Goal: Information Seeking & Learning: Learn about a topic

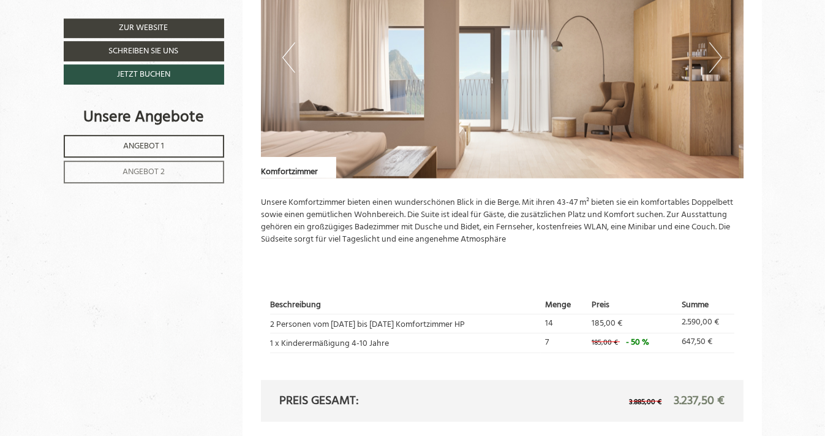
scroll to position [851, 0]
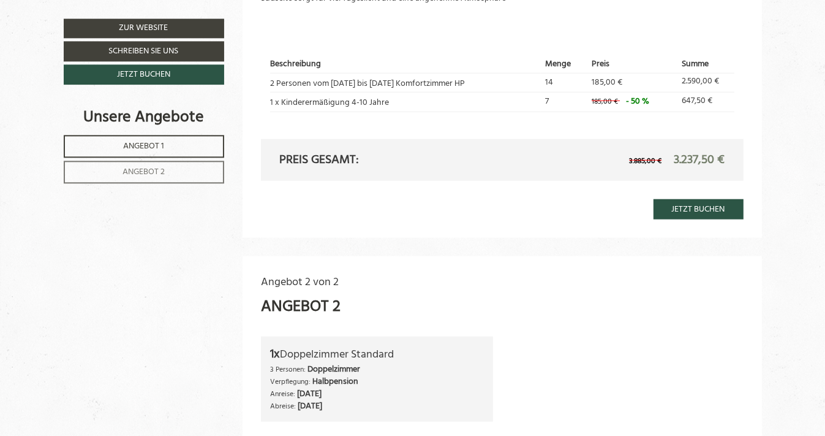
drag, startPoint x: 829, startPoint y: 430, endPoint x: 835, endPoint y: 331, distance: 98.8
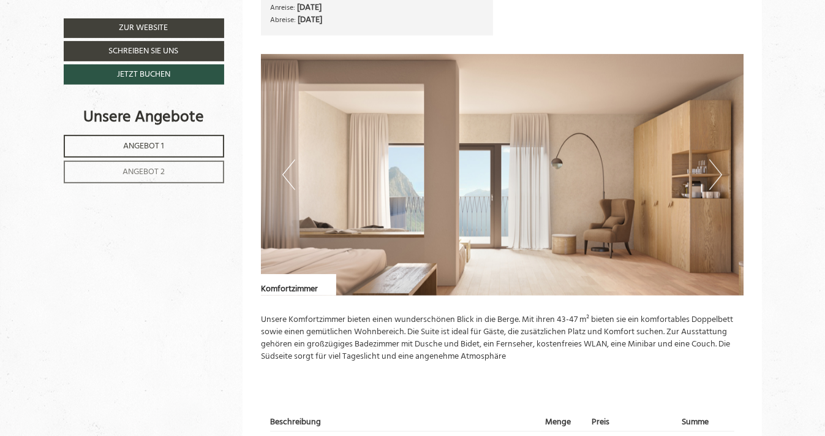
scroll to position [722, 0]
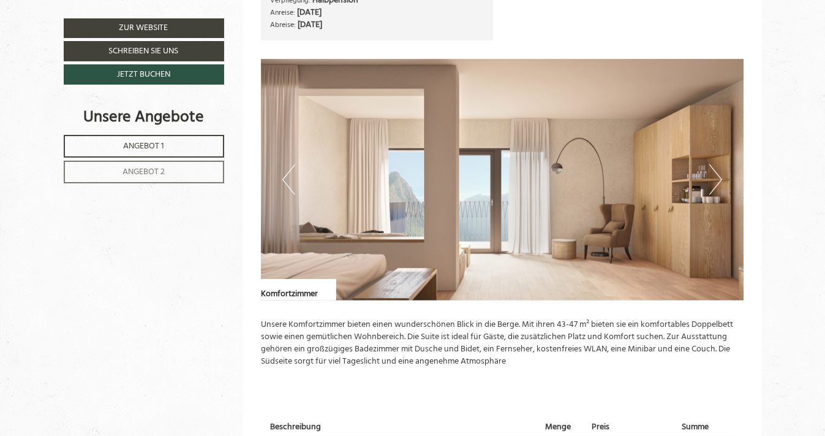
click at [717, 178] on button "Next" at bounding box center [715, 179] width 13 height 31
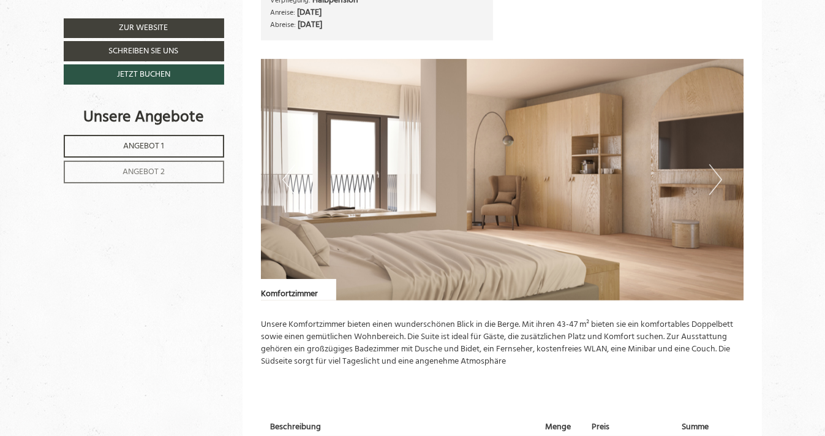
click at [347, 194] on img at bounding box center [502, 179] width 483 height 241
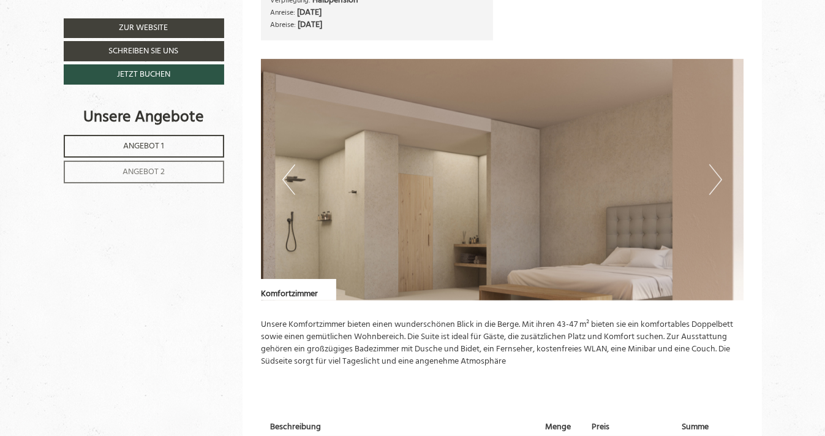
click at [286, 173] on button "Previous" at bounding box center [288, 179] width 13 height 31
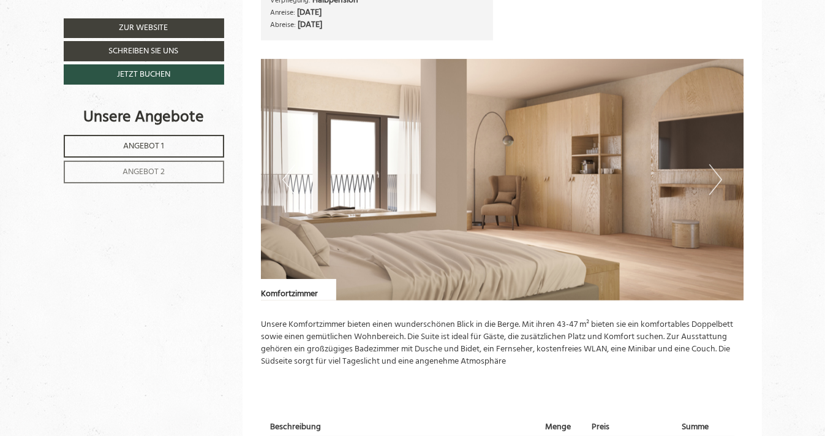
click at [286, 173] on button "Previous" at bounding box center [288, 179] width 13 height 31
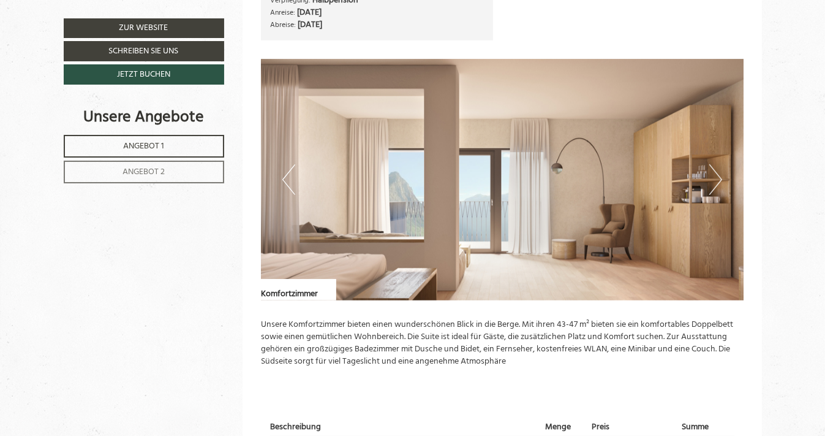
click at [286, 173] on button "Previous" at bounding box center [288, 179] width 13 height 31
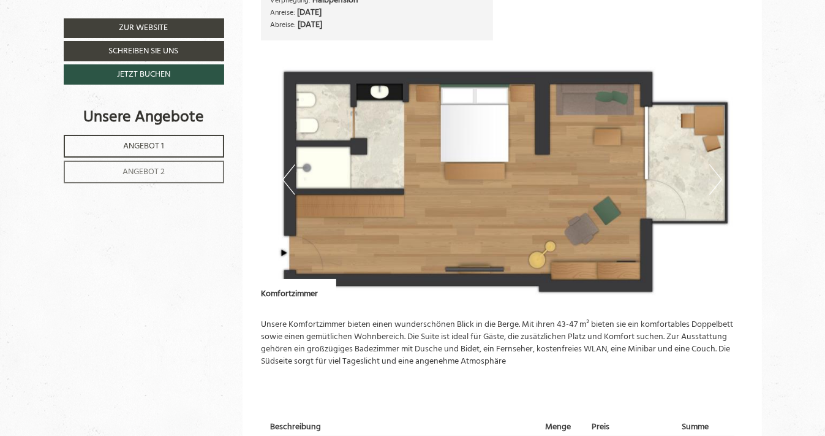
click at [288, 178] on button "Previous" at bounding box center [288, 179] width 13 height 31
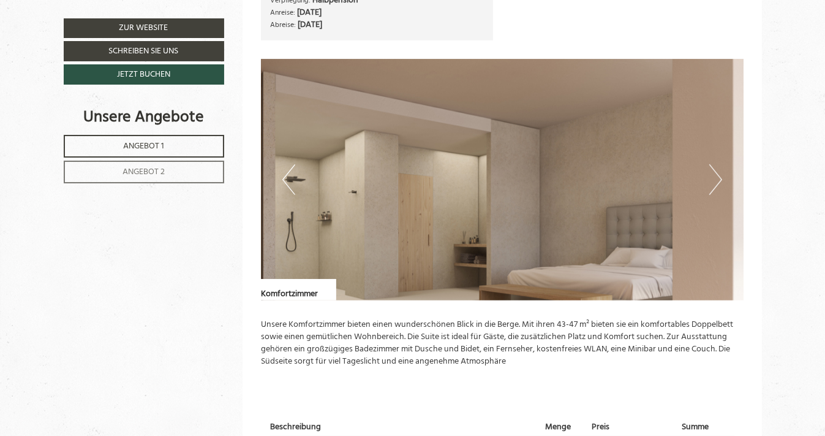
click at [288, 178] on button "Previous" at bounding box center [288, 179] width 13 height 31
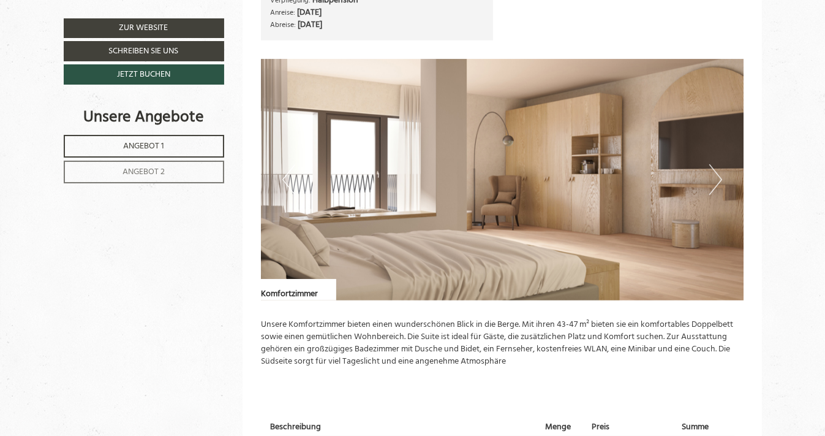
click at [717, 186] on button "Next" at bounding box center [715, 179] width 13 height 31
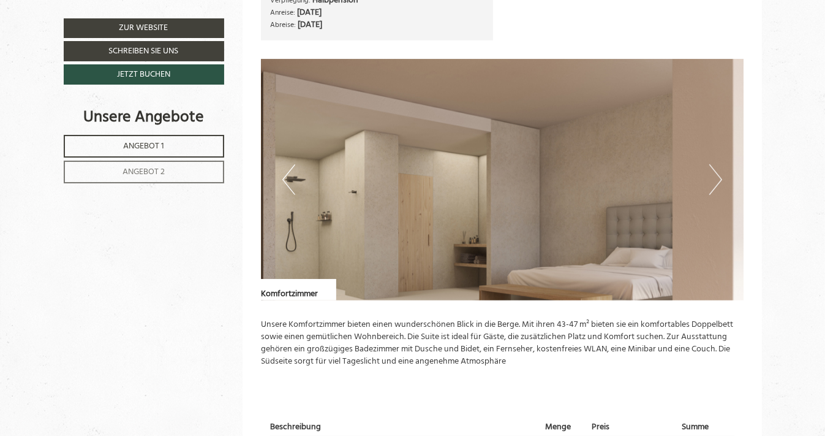
click at [717, 186] on button "Next" at bounding box center [715, 179] width 13 height 31
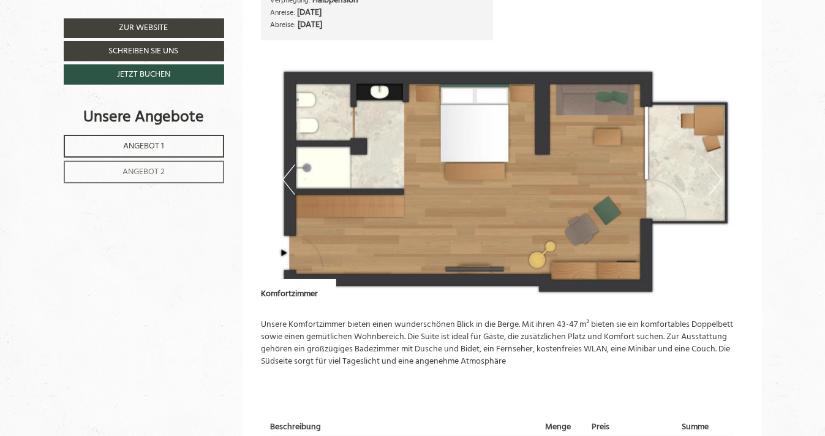
click at [717, 186] on button "Next" at bounding box center [715, 179] width 13 height 31
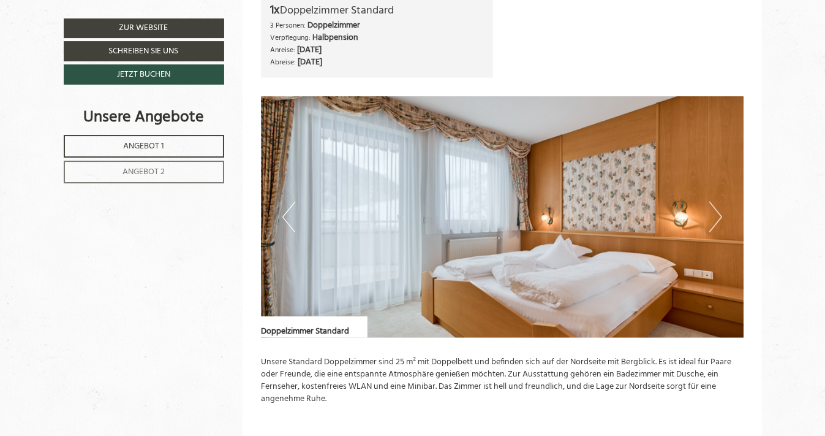
scroll to position [1438, 0]
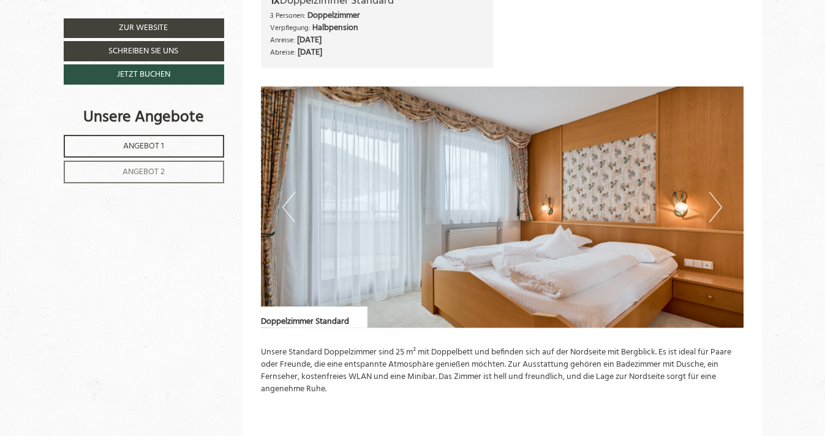
click at [717, 202] on button "Next" at bounding box center [715, 207] width 13 height 31
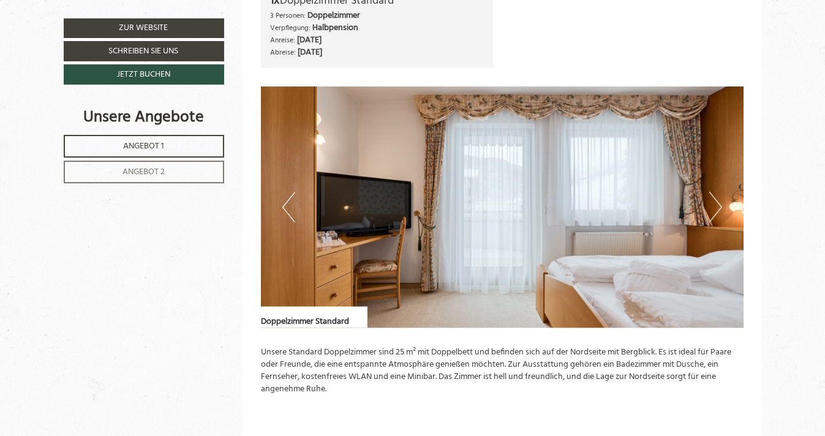
click at [717, 202] on button "Next" at bounding box center [715, 207] width 13 height 31
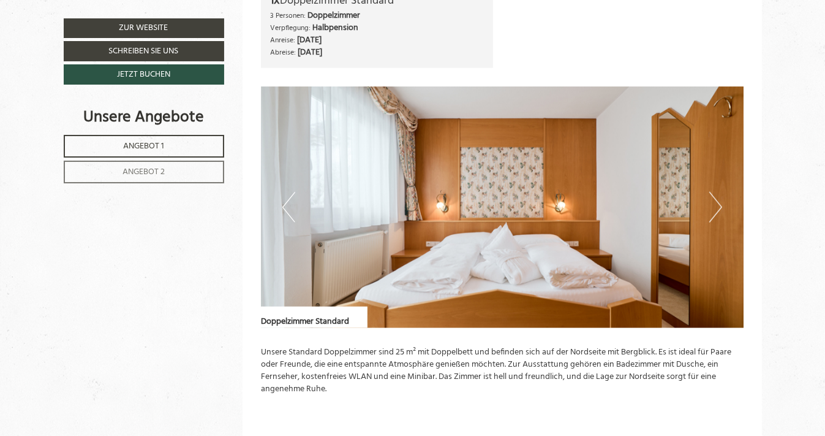
click at [717, 202] on button "Next" at bounding box center [715, 207] width 13 height 31
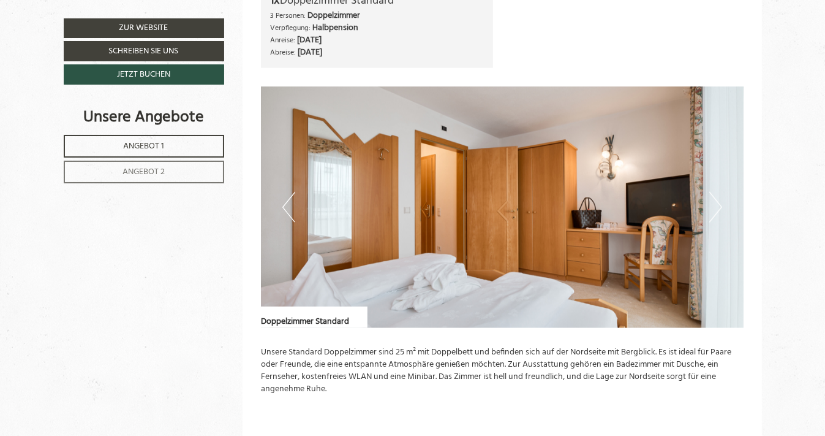
click at [717, 202] on button "Next" at bounding box center [715, 207] width 13 height 31
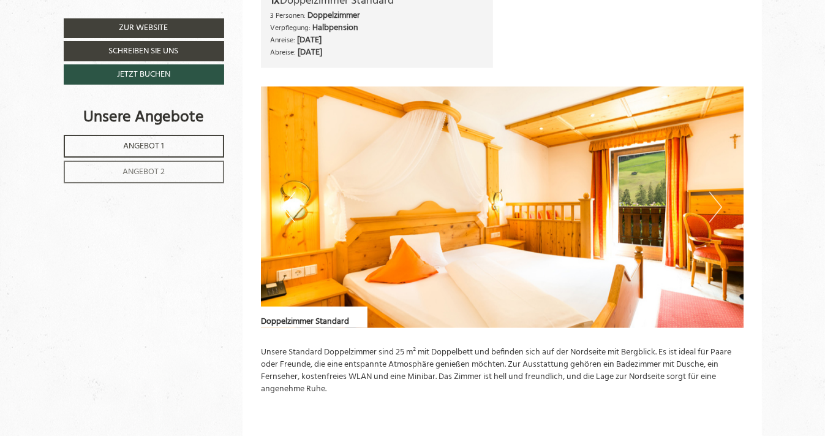
click at [716, 205] on button "Next" at bounding box center [715, 207] width 13 height 31
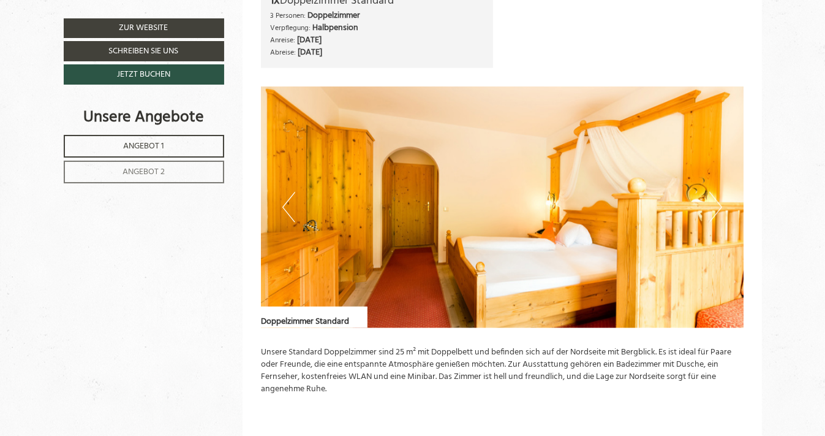
click at [716, 205] on button "Next" at bounding box center [715, 207] width 13 height 31
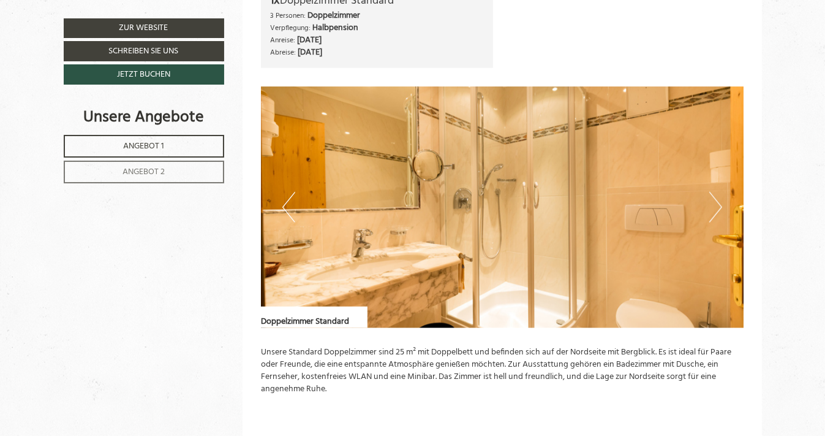
click at [716, 205] on button "Next" at bounding box center [715, 207] width 13 height 31
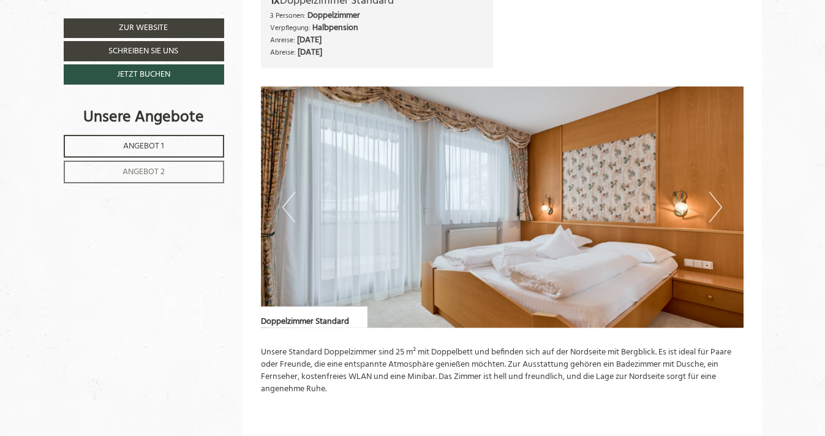
click at [716, 205] on button "Next" at bounding box center [715, 207] width 13 height 31
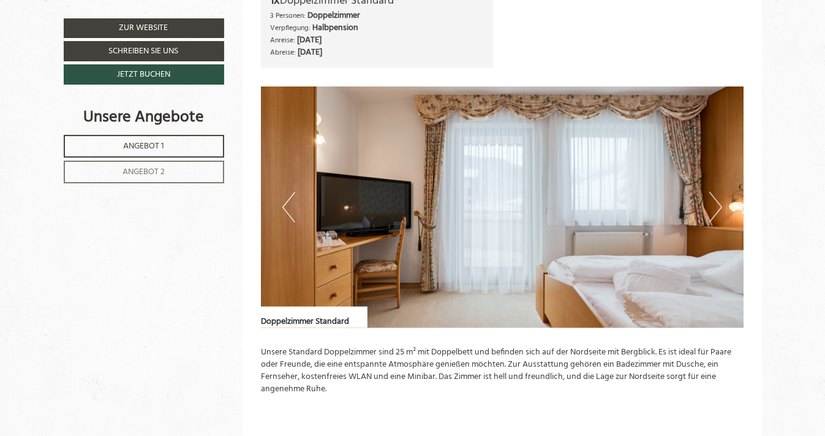
click at [716, 205] on button "Next" at bounding box center [715, 207] width 13 height 31
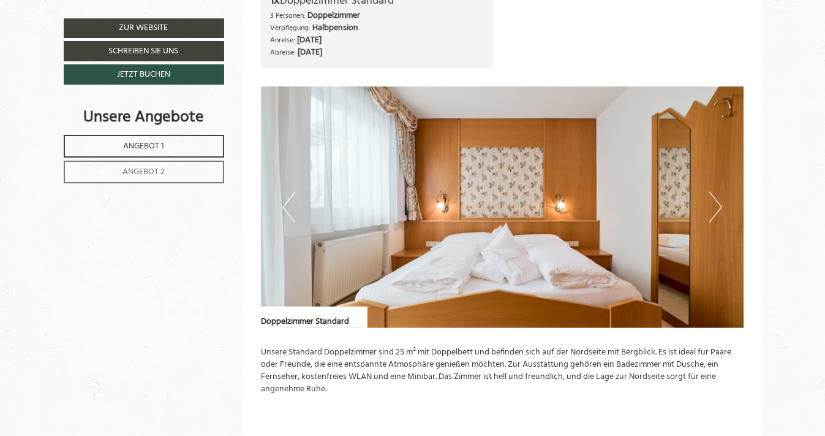
click at [716, 205] on button "Next" at bounding box center [715, 207] width 13 height 31
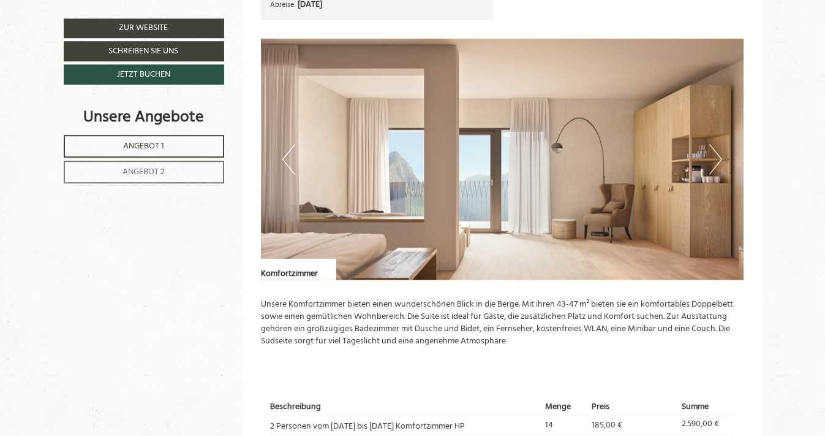
scroll to position [738, 0]
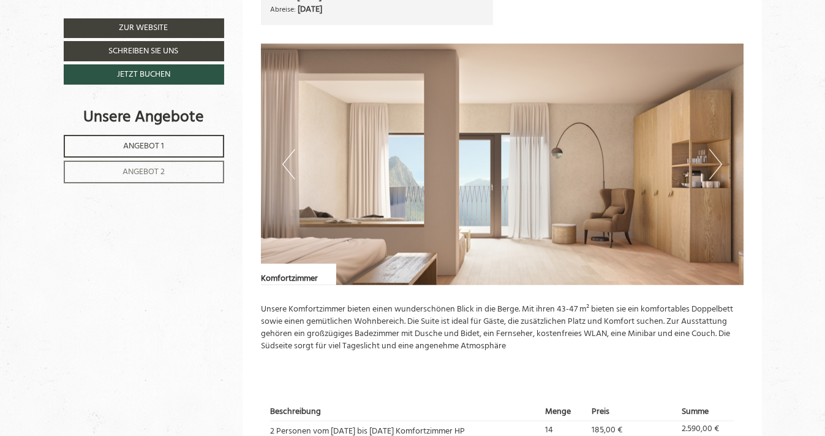
click at [714, 170] on button "Next" at bounding box center [715, 164] width 13 height 31
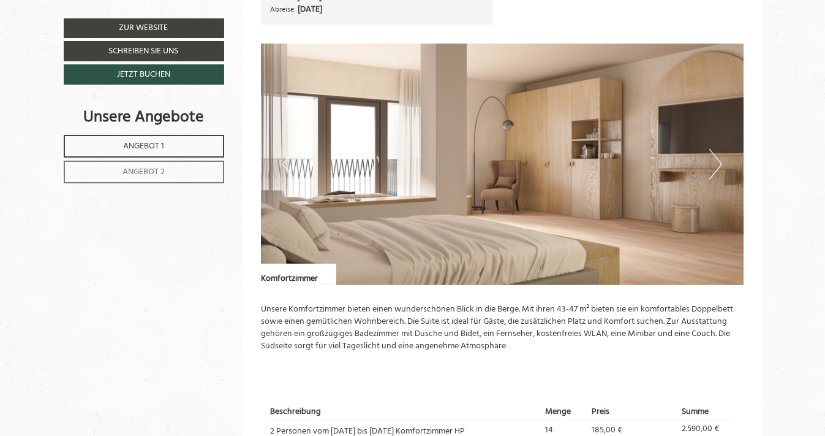
click at [717, 162] on button "Next" at bounding box center [715, 164] width 13 height 31
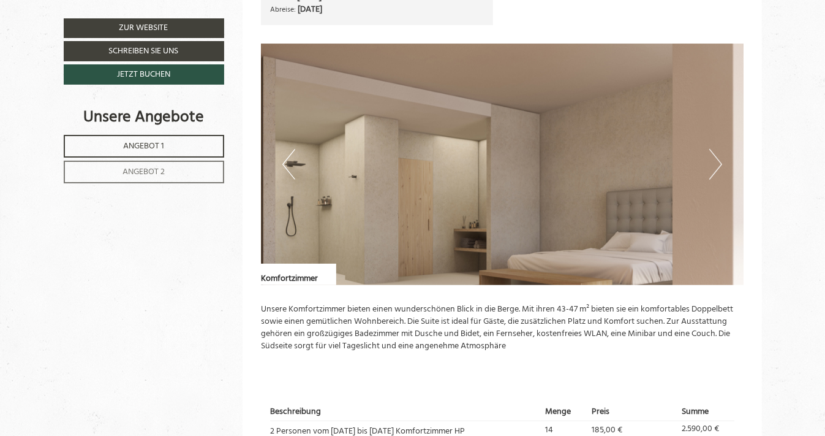
click at [717, 162] on button "Next" at bounding box center [715, 164] width 13 height 31
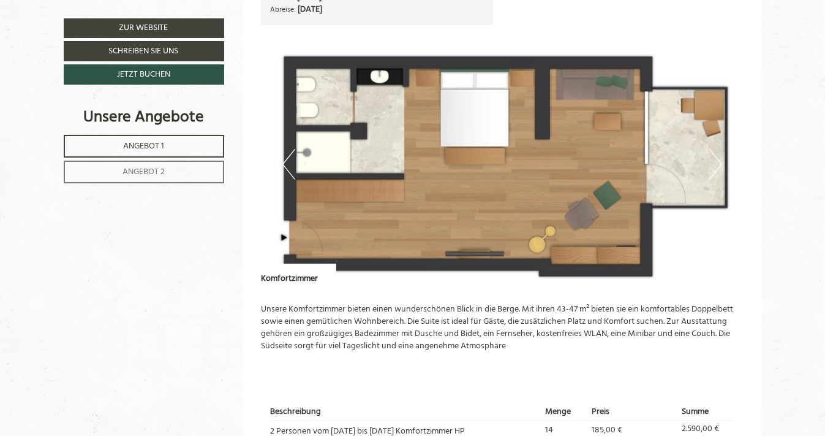
click at [132, 145] on span "Angebot 1" at bounding box center [143, 146] width 41 height 14
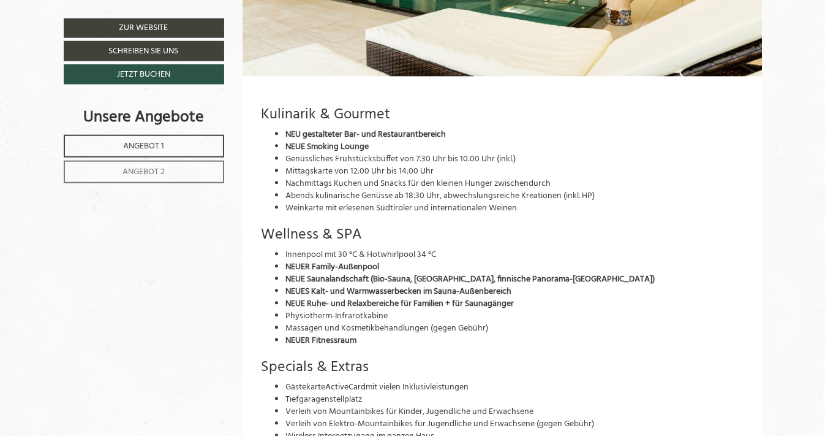
scroll to position [2635, 0]
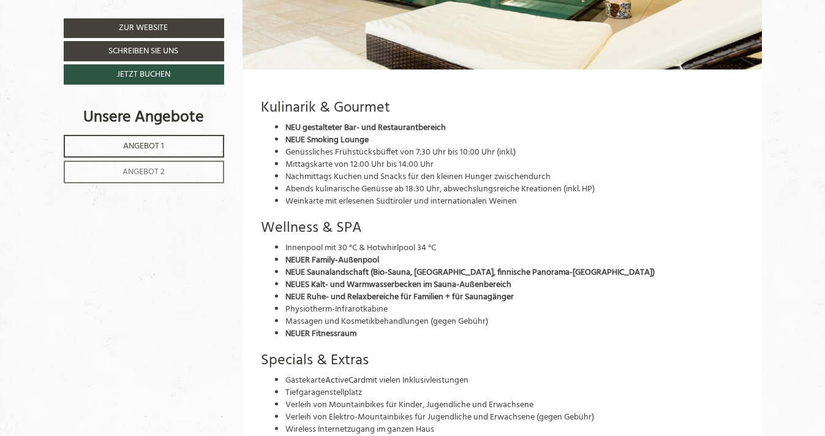
click at [142, 166] on span "Angebot 2" at bounding box center [144, 172] width 42 height 14
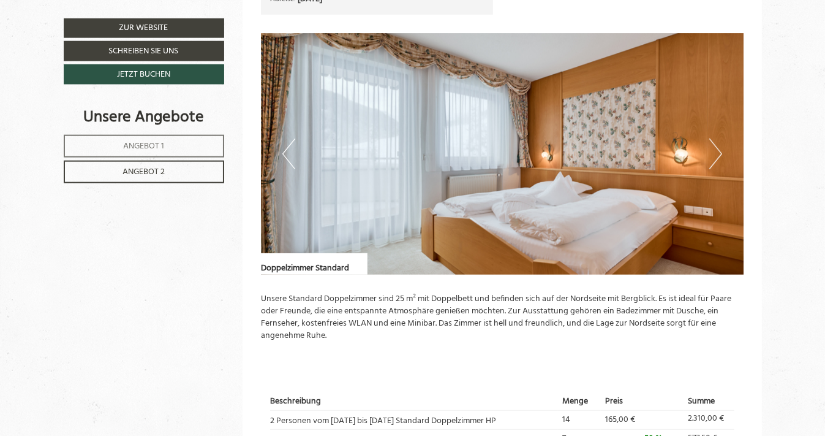
scroll to position [738, 0]
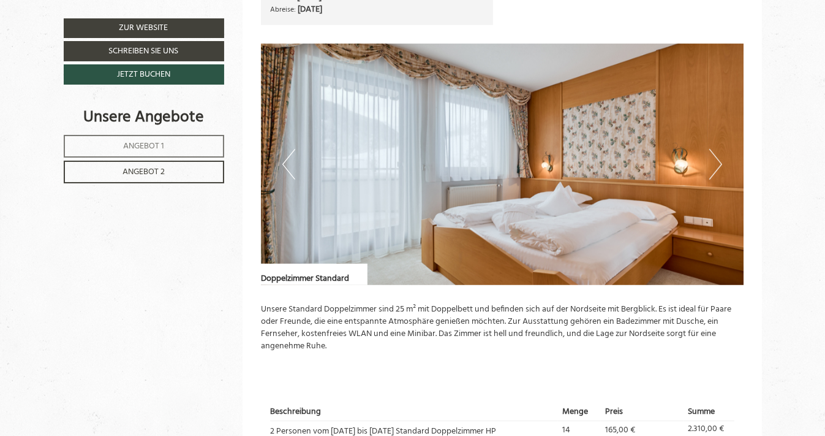
click at [717, 161] on button "Next" at bounding box center [715, 164] width 13 height 31
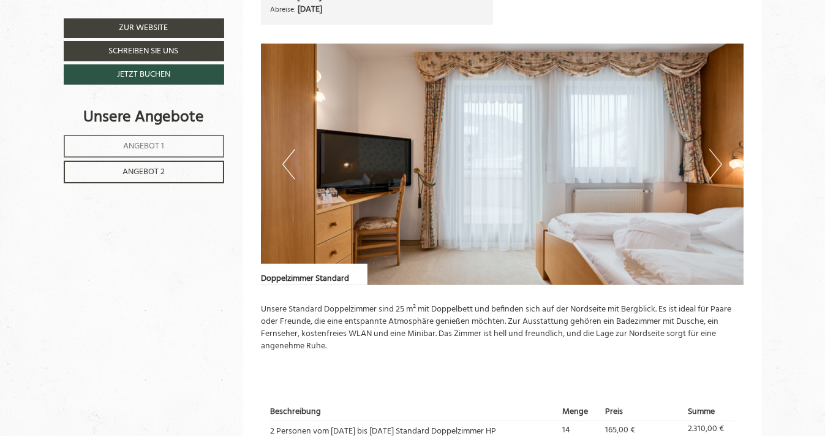
click at [717, 161] on button "Next" at bounding box center [715, 164] width 13 height 31
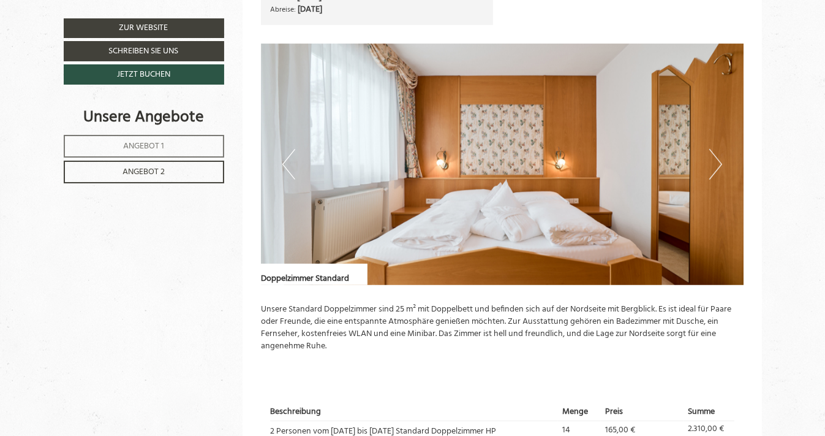
click at [717, 161] on button "Next" at bounding box center [715, 164] width 13 height 31
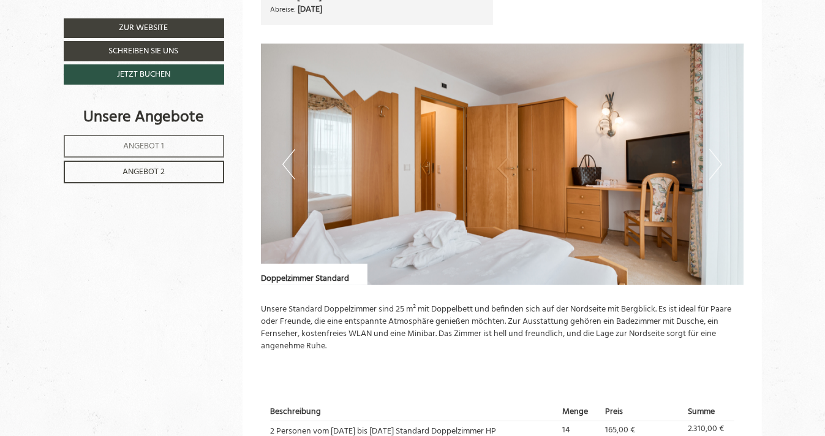
click at [717, 161] on button "Next" at bounding box center [715, 164] width 13 height 31
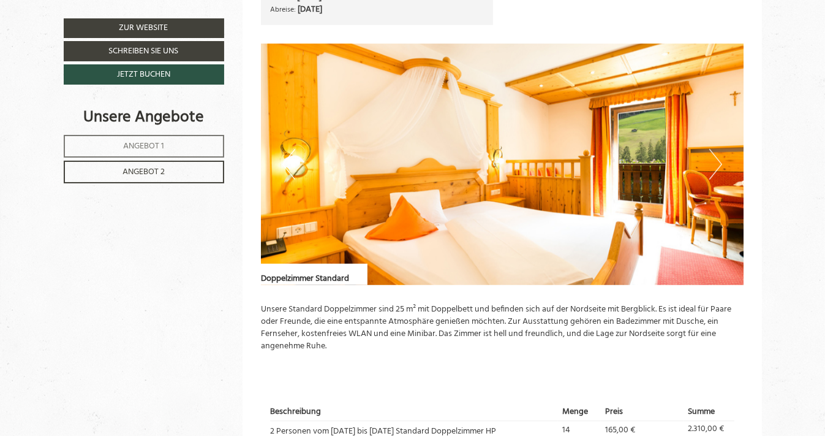
click at [717, 161] on button "Next" at bounding box center [715, 164] width 13 height 31
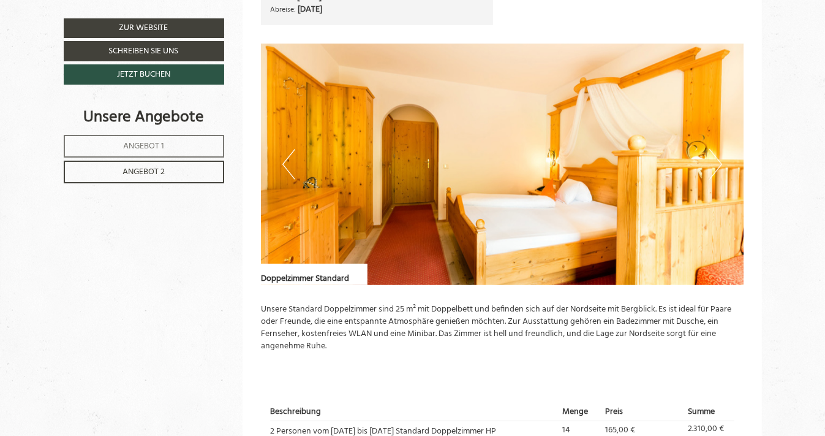
click at [717, 161] on button "Next" at bounding box center [715, 164] width 13 height 31
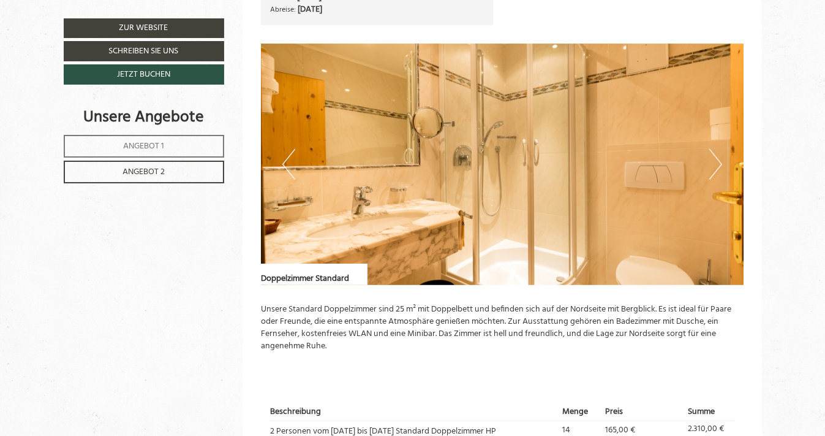
click at [717, 161] on button "Next" at bounding box center [715, 164] width 13 height 31
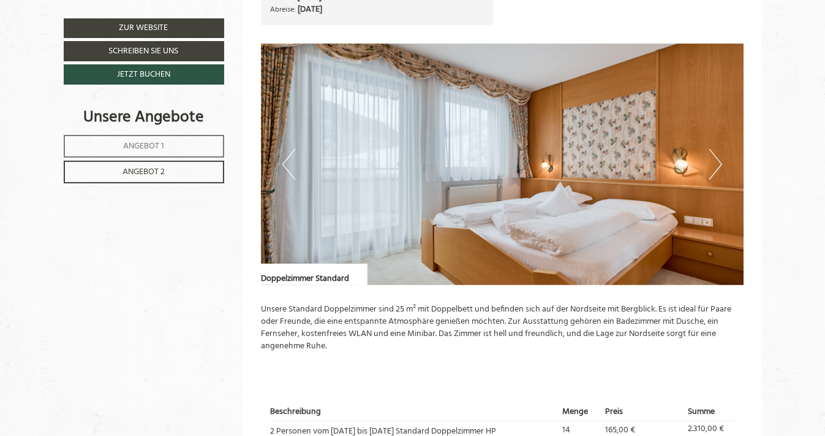
click at [716, 160] on button "Next" at bounding box center [715, 164] width 13 height 31
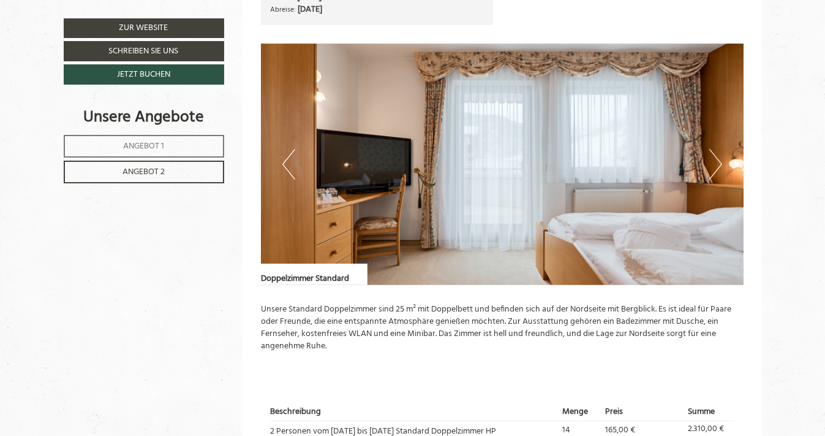
click at [716, 160] on button "Next" at bounding box center [715, 164] width 13 height 31
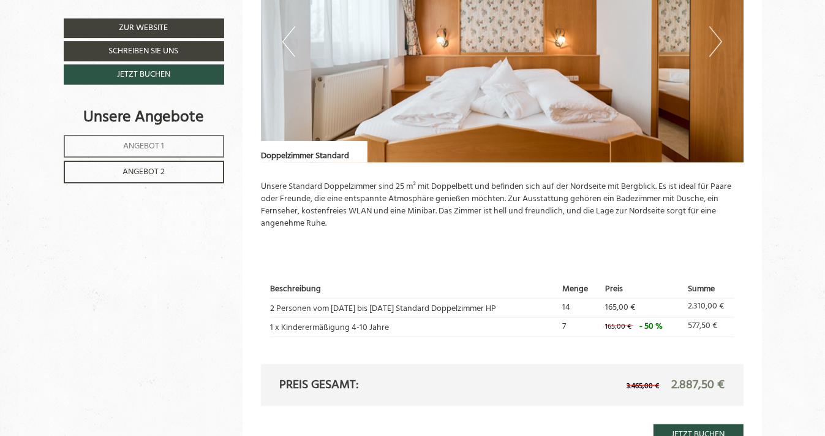
scroll to position [867, 0]
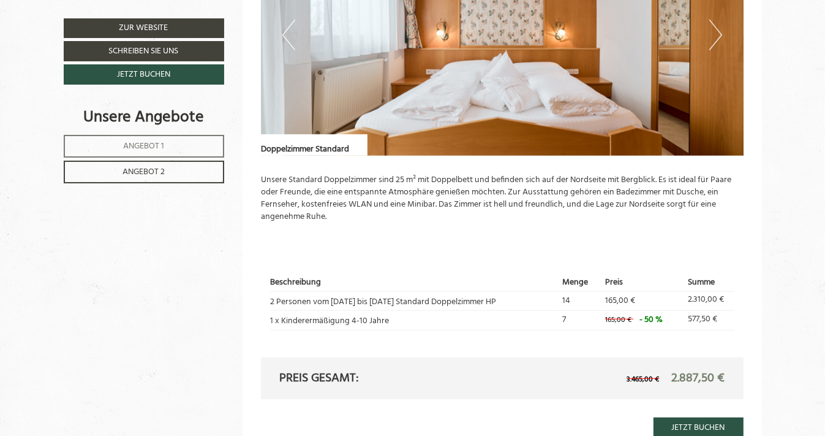
click at [677, 189] on p "Unsere Standard Doppelzimmer sind 25 m² mit Doppelbett und befinden sich auf de…" at bounding box center [502, 198] width 483 height 49
click at [675, 189] on p "Unsere Standard Doppelzimmer sind 25 m² mit Doppelbett und befinden sich auf de…" at bounding box center [502, 198] width 483 height 49
click at [678, 192] on p "Unsere Standard Doppelzimmer sind 25 m² mit Doppelbett und befinden sich auf de…" at bounding box center [502, 198] width 483 height 49
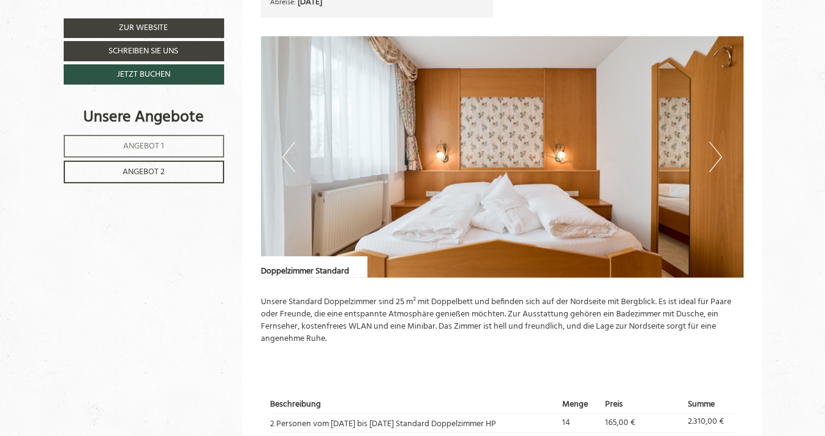
scroll to position [738, 0]
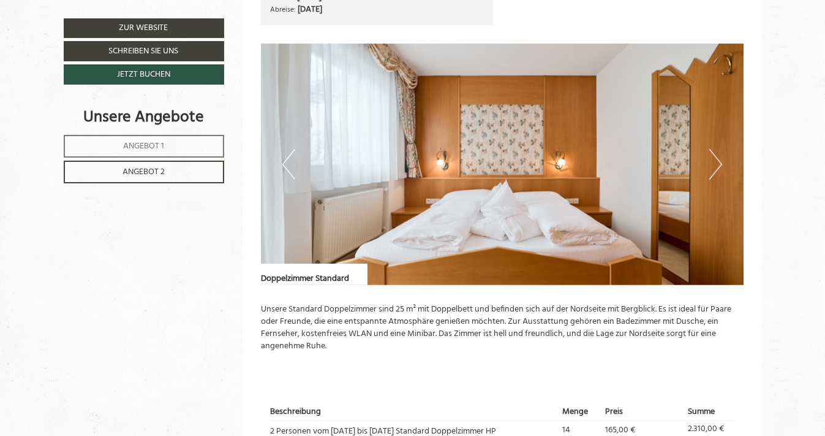
click at [717, 159] on button "Next" at bounding box center [715, 164] width 13 height 31
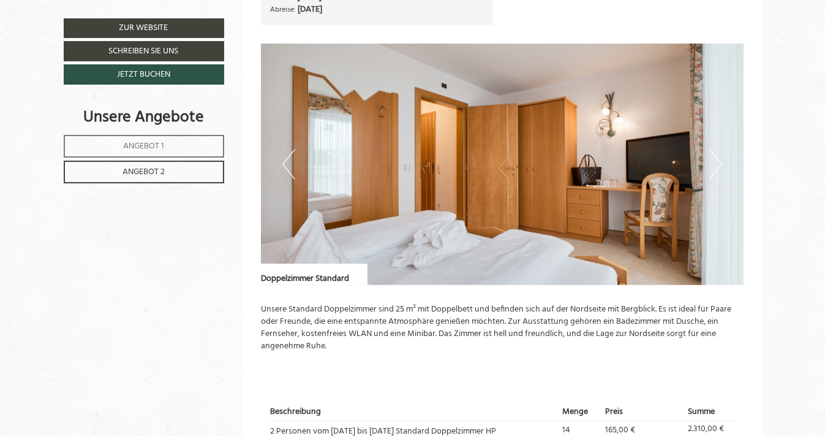
click at [717, 159] on button "Next" at bounding box center [715, 164] width 13 height 31
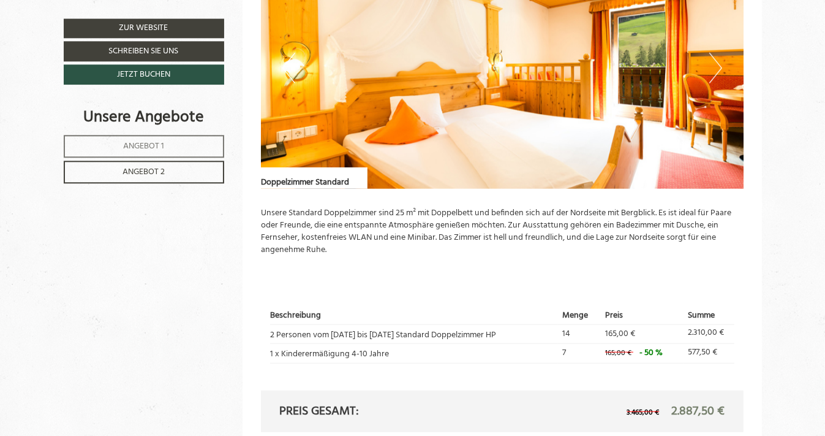
scroll to position [802, 0]
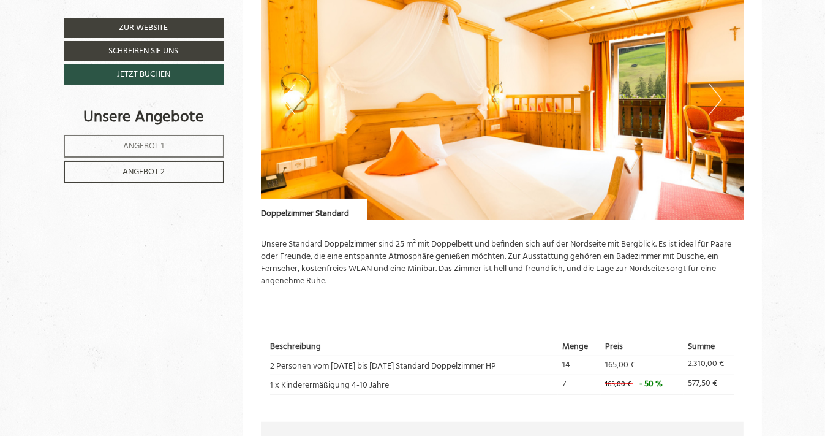
click at [717, 96] on button "Next" at bounding box center [715, 99] width 13 height 31
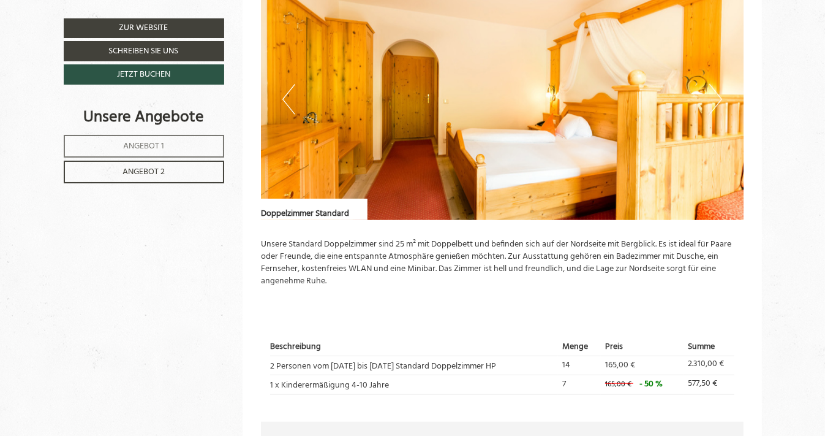
click at [717, 96] on button "Next" at bounding box center [715, 99] width 13 height 31
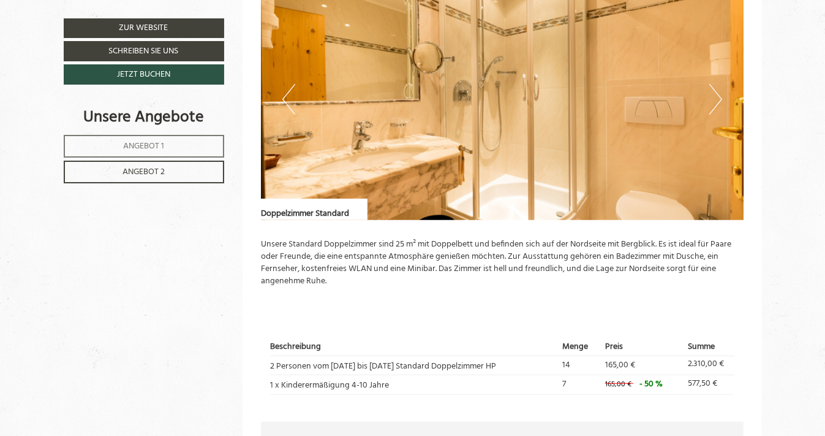
click at [717, 96] on button "Next" at bounding box center [715, 99] width 13 height 31
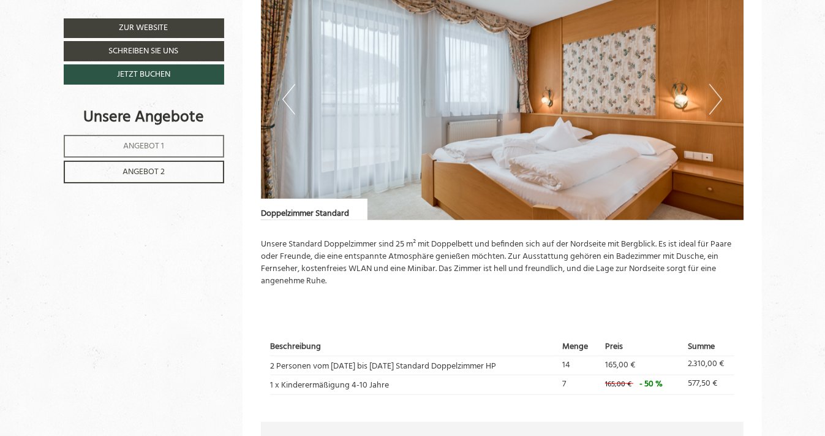
click at [717, 96] on button "Next" at bounding box center [715, 99] width 13 height 31
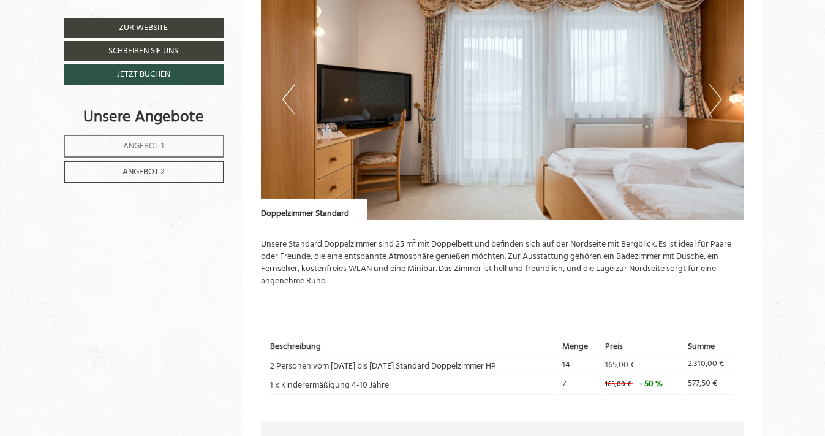
click at [717, 96] on button "Next" at bounding box center [715, 99] width 13 height 31
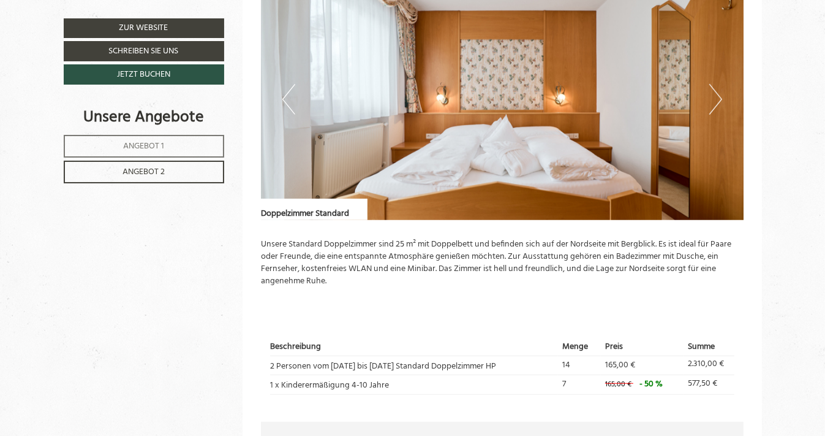
click at [717, 96] on button "Next" at bounding box center [715, 99] width 13 height 31
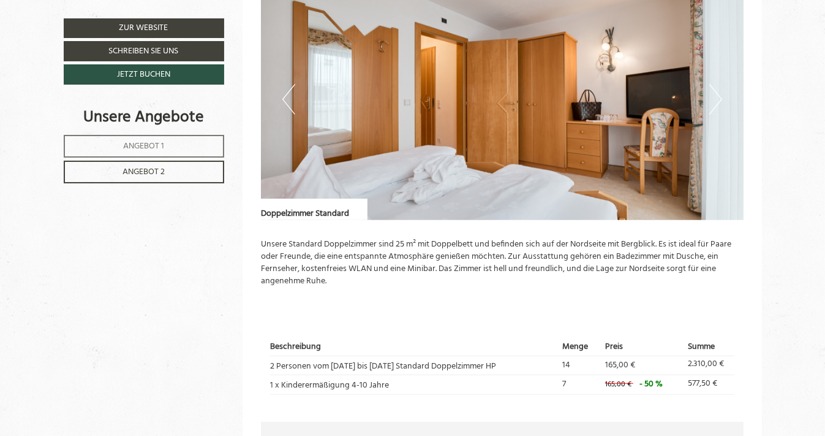
click at [717, 96] on button "Next" at bounding box center [715, 99] width 13 height 31
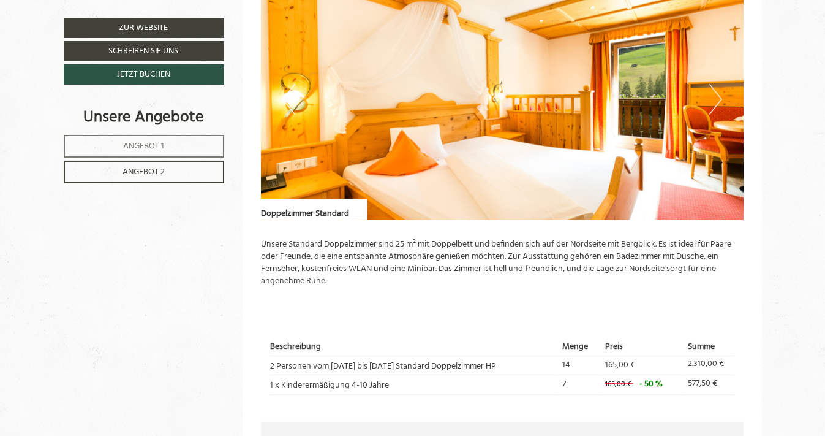
click at [717, 96] on button "Next" at bounding box center [715, 99] width 13 height 31
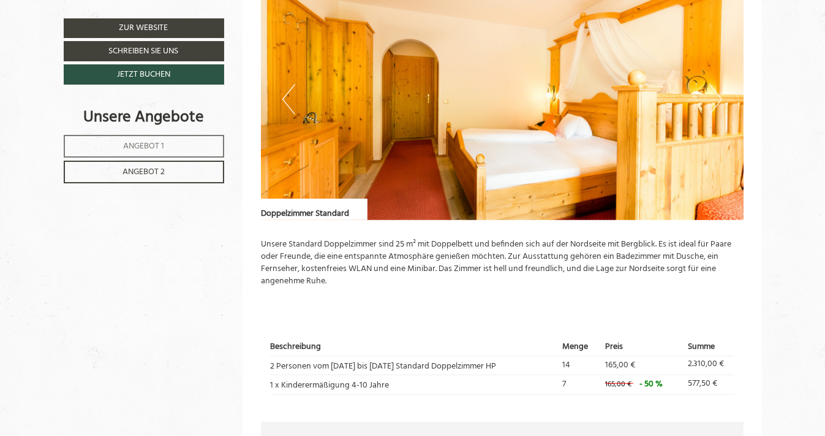
click at [717, 96] on button "Next" at bounding box center [715, 99] width 13 height 31
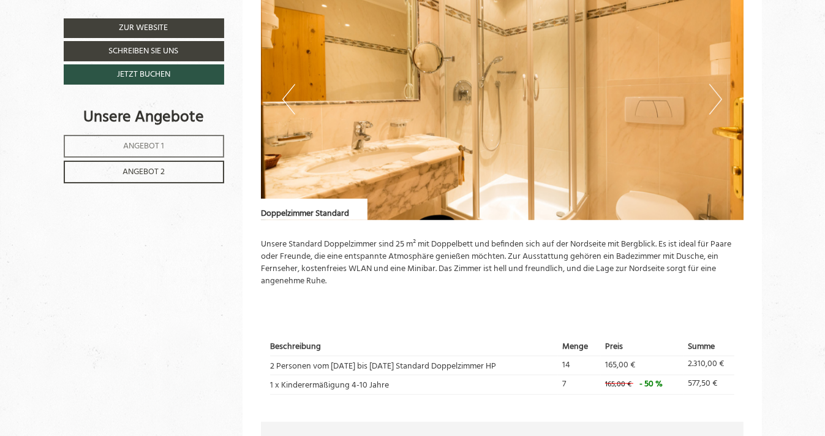
click at [717, 96] on button "Next" at bounding box center [715, 99] width 13 height 31
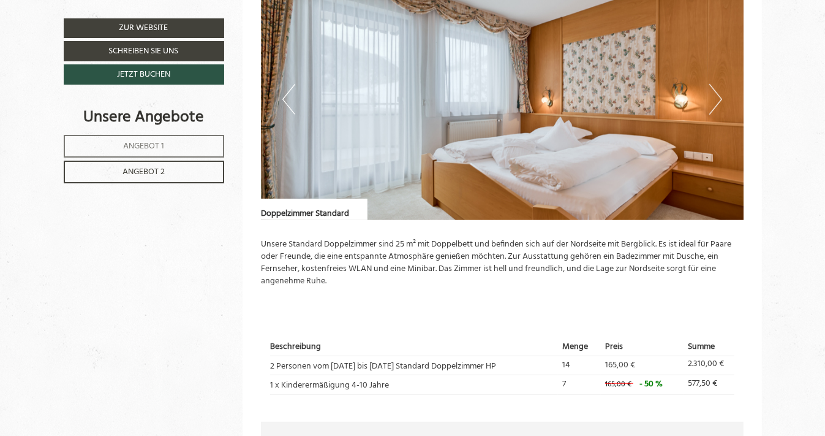
click at [717, 96] on button "Next" at bounding box center [715, 99] width 13 height 31
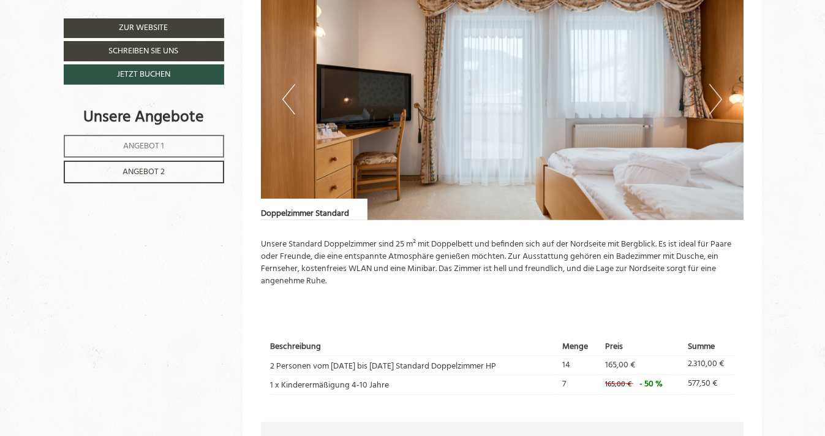
click at [717, 96] on button "Next" at bounding box center [715, 99] width 13 height 31
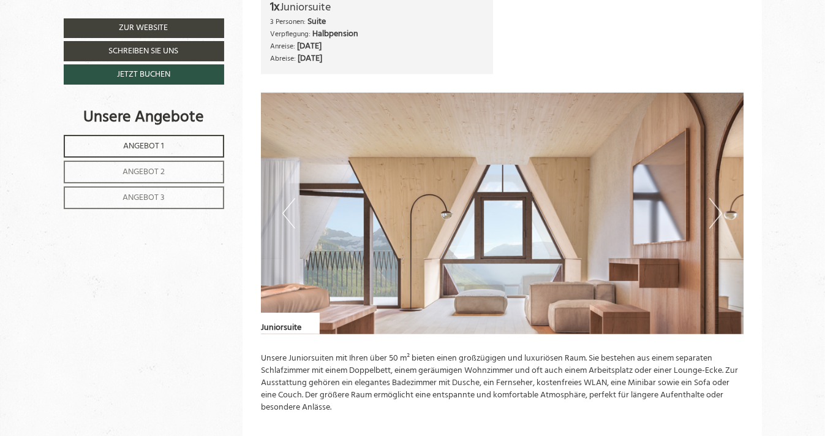
scroll to position [873, 0]
click at [716, 213] on button "Next" at bounding box center [715, 213] width 13 height 31
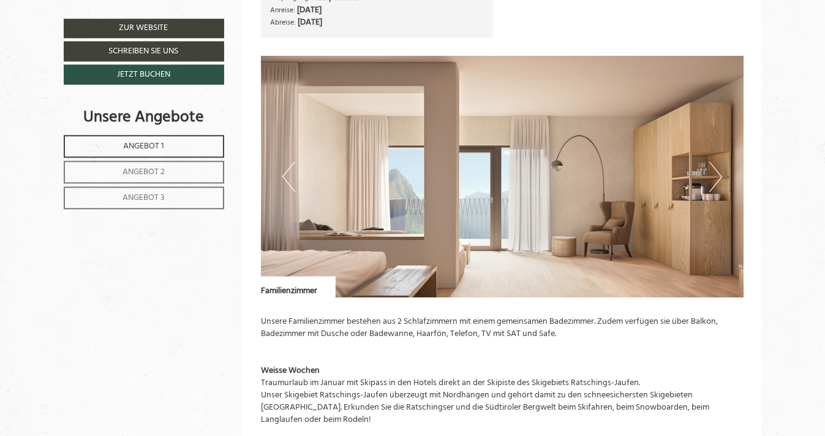
scroll to position [1995, 0]
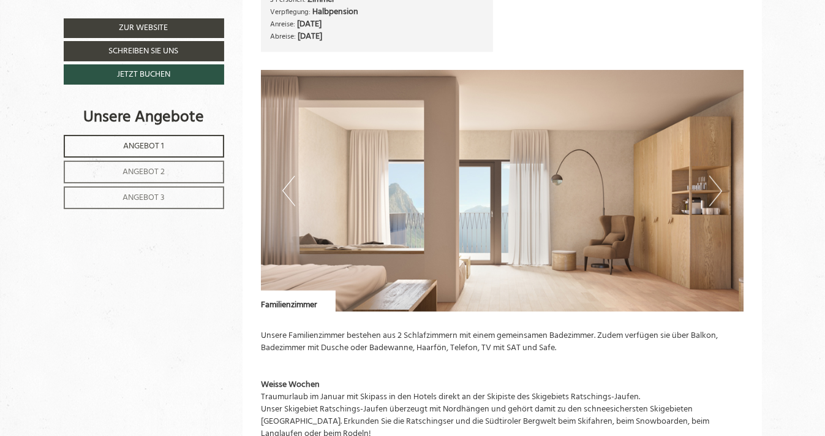
click at [719, 178] on button "Next" at bounding box center [715, 191] width 13 height 31
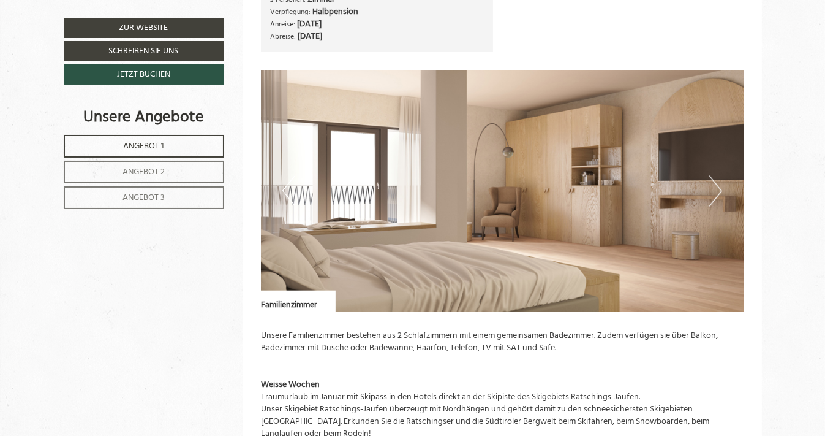
click at [719, 178] on button "Next" at bounding box center [715, 191] width 13 height 31
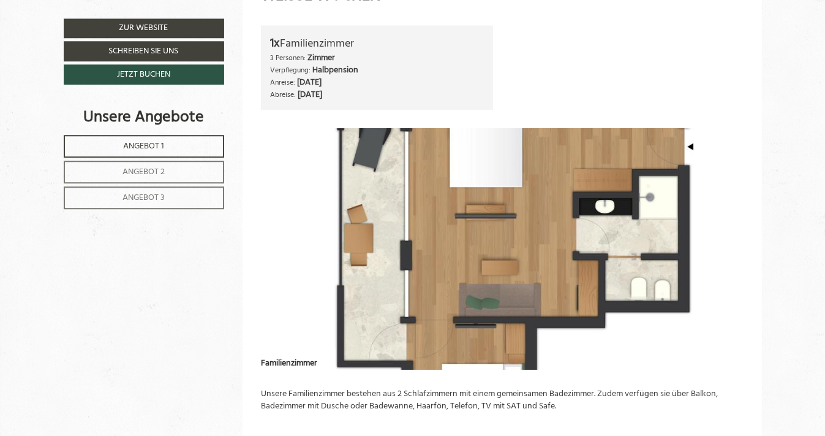
scroll to position [1930, 0]
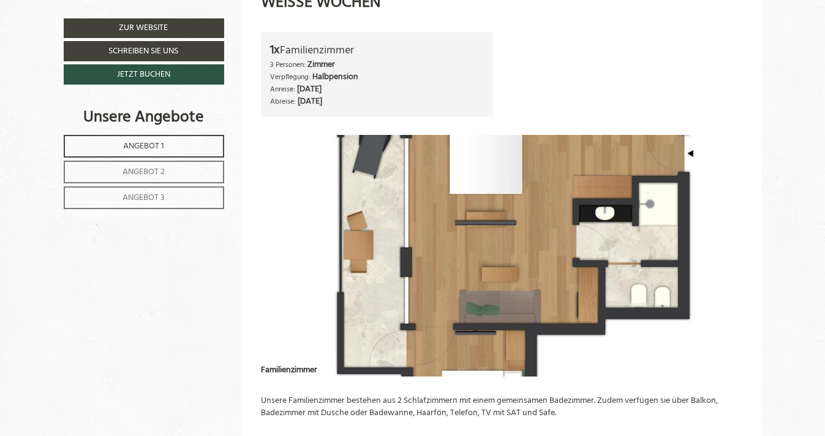
click at [281, 211] on img at bounding box center [502, 255] width 483 height 241
click at [668, 206] on img at bounding box center [502, 255] width 483 height 241
click at [625, 71] on div "1x Familienzimmer 3 Personen: Zimmer Verpflegung: Halbpension Anreise: Sonntag,…" at bounding box center [502, 74] width 501 height 85
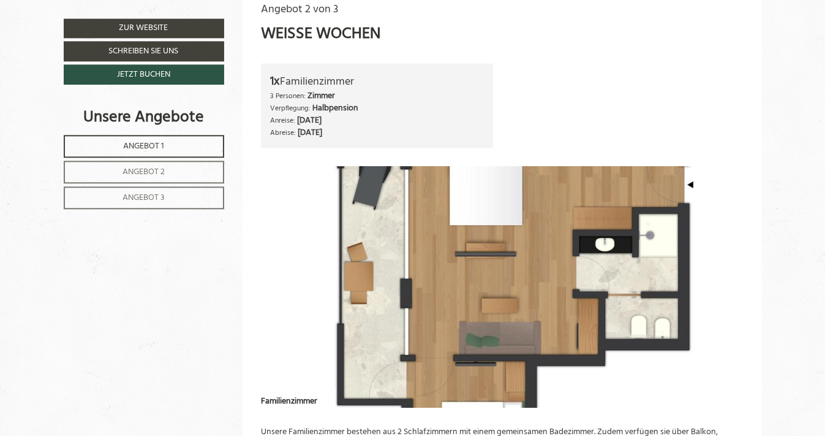
scroll to position [1897, 0]
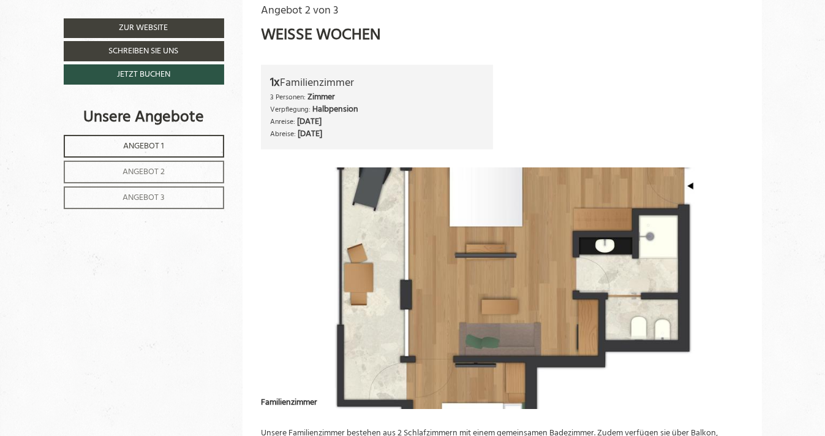
click at [348, 222] on img at bounding box center [502, 288] width 483 height 241
click at [692, 179] on img at bounding box center [502, 288] width 483 height 241
drag, startPoint x: 263, startPoint y: 313, endPoint x: 281, endPoint y: 308, distance: 18.0
click at [281, 308] on img at bounding box center [502, 288] width 483 height 241
drag, startPoint x: 281, startPoint y: 308, endPoint x: 332, endPoint y: 244, distance: 81.5
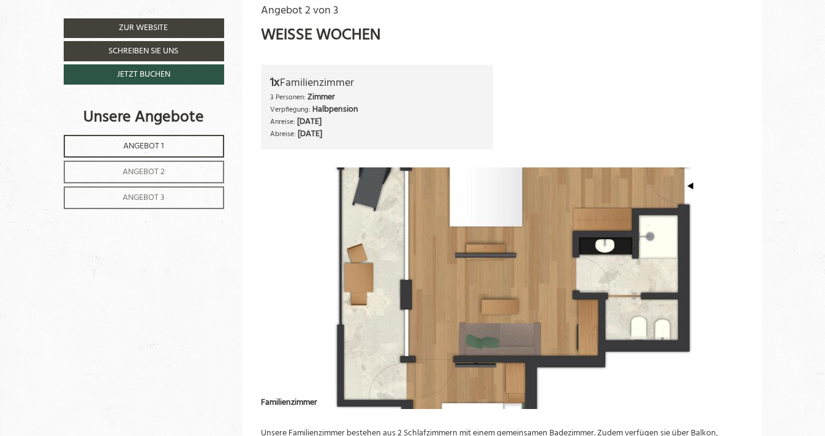
click at [332, 244] on img at bounding box center [502, 288] width 483 height 241
click at [307, 254] on img at bounding box center [502, 288] width 483 height 241
click at [277, 255] on img at bounding box center [502, 288] width 483 height 241
click at [633, 284] on img at bounding box center [502, 288] width 483 height 241
click at [730, 230] on img at bounding box center [502, 288] width 483 height 241
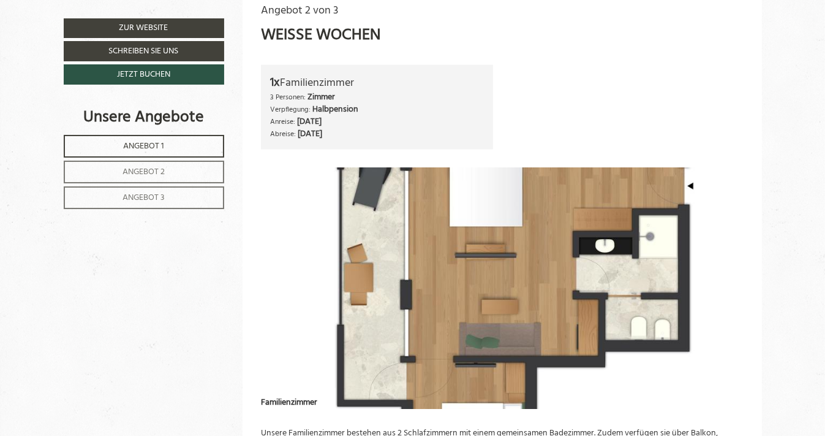
click at [730, 230] on img at bounding box center [502, 288] width 483 height 241
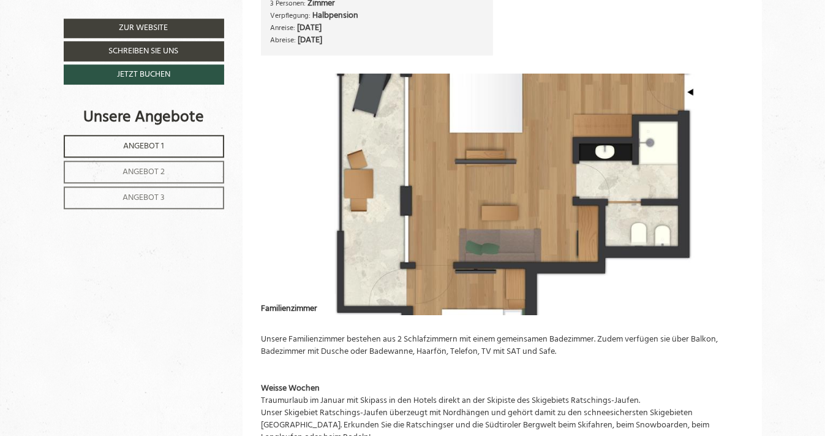
scroll to position [1995, 0]
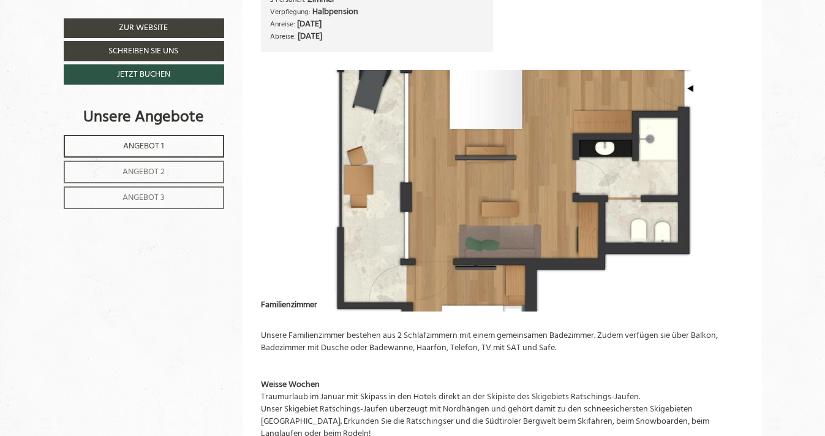
click at [466, 183] on img at bounding box center [502, 190] width 483 height 241
click at [278, 247] on img at bounding box center [502, 190] width 483 height 241
drag, startPoint x: 278, startPoint y: 247, endPoint x: 697, endPoint y: 315, distance: 424.5
click at [319, 246] on img at bounding box center [502, 190] width 483 height 241
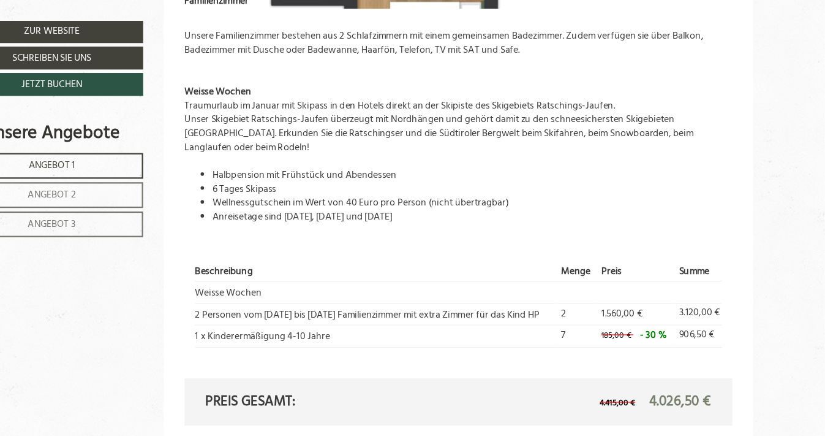
scroll to position [2266, 0]
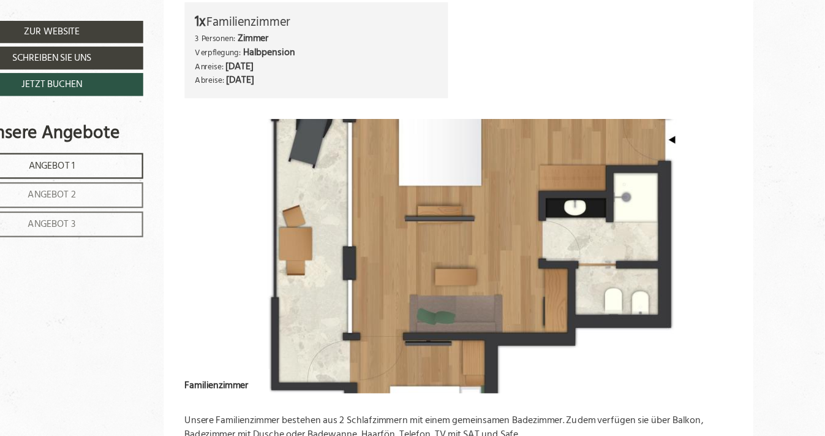
drag, startPoint x: 829, startPoint y: 4, endPoint x: 674, endPoint y: 47, distance: 161.4
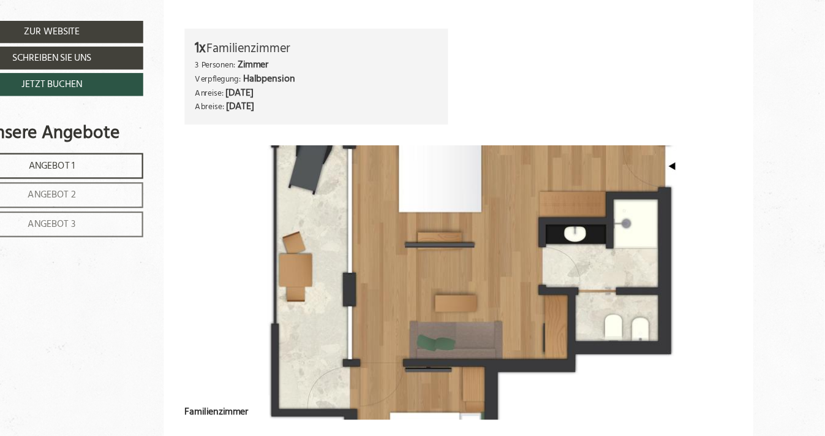
scroll to position [1932, 0]
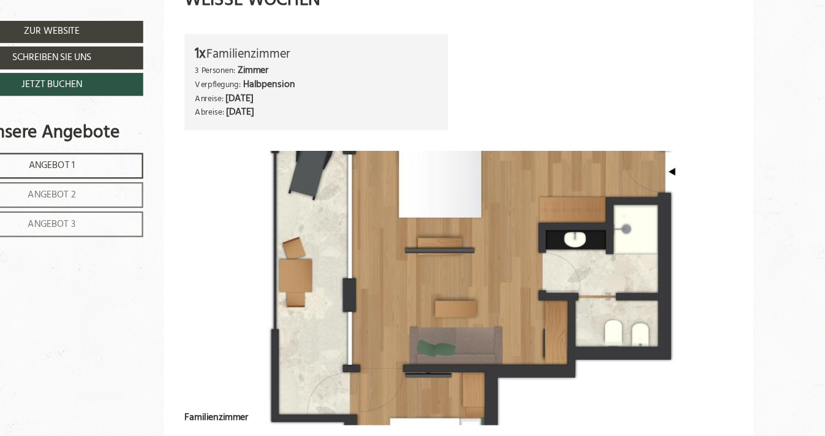
click at [518, 208] on img at bounding box center [502, 253] width 483 height 241
click at [320, 214] on img at bounding box center [502, 253] width 483 height 241
drag, startPoint x: 320, startPoint y: 214, endPoint x: 491, endPoint y: 246, distance: 174.3
click at [382, 230] on img at bounding box center [502, 253] width 483 height 241
click at [508, 250] on img at bounding box center [502, 253] width 483 height 241
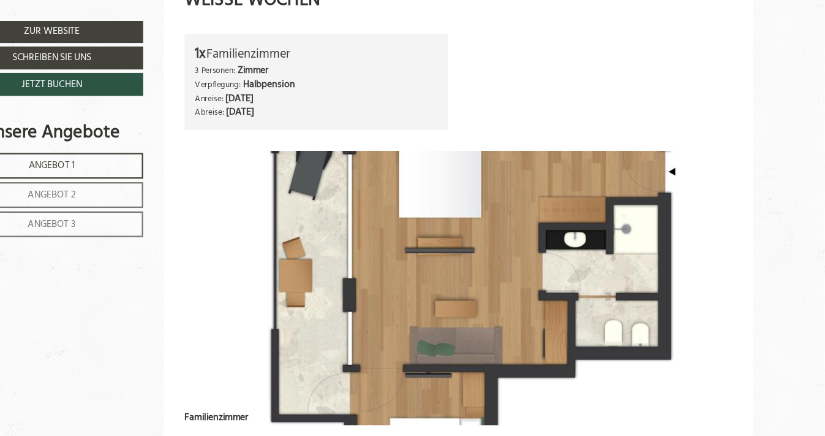
click at [680, 268] on img at bounding box center [502, 253] width 483 height 241
click at [740, 252] on img at bounding box center [502, 253] width 483 height 241
drag, startPoint x: 726, startPoint y: 249, endPoint x: 740, endPoint y: 252, distance: 14.4
click at [740, 252] on img at bounding box center [502, 253] width 483 height 241
click at [540, 208] on img at bounding box center [502, 253] width 483 height 241
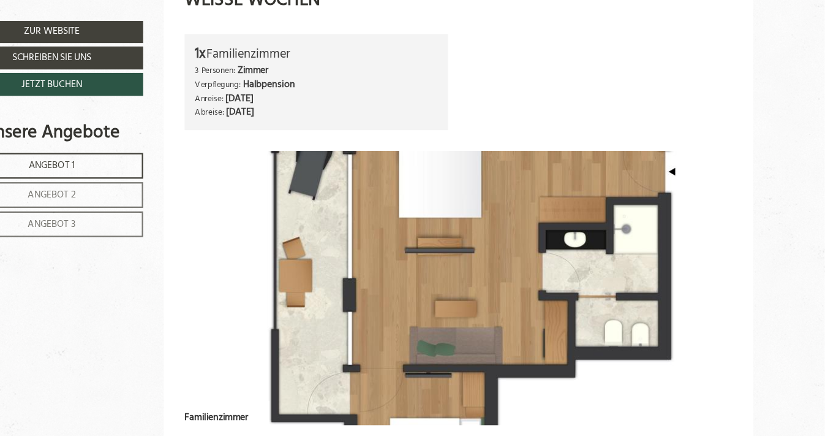
click at [540, 208] on img at bounding box center [502, 253] width 483 height 241
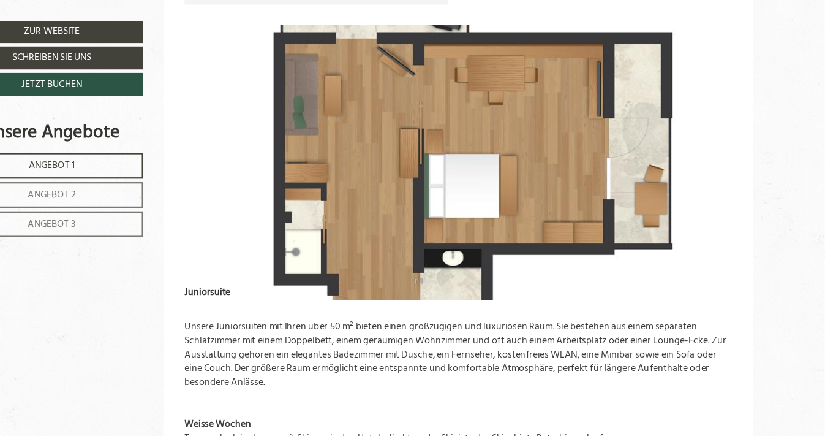
scroll to position [935, 0]
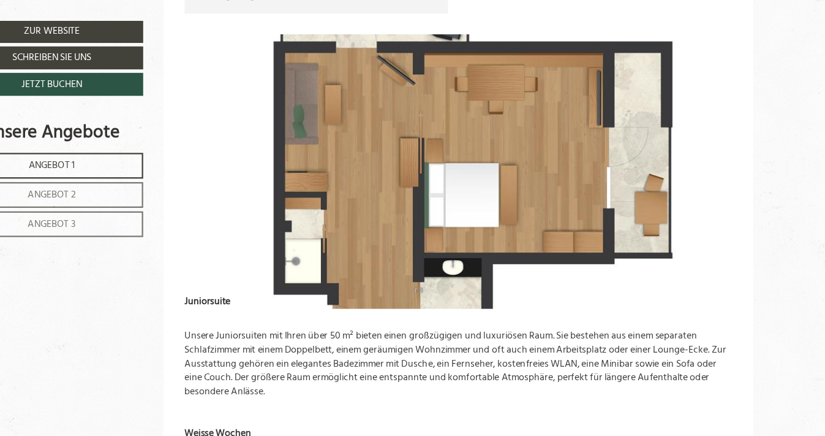
click at [726, 145] on img at bounding box center [502, 151] width 483 height 241
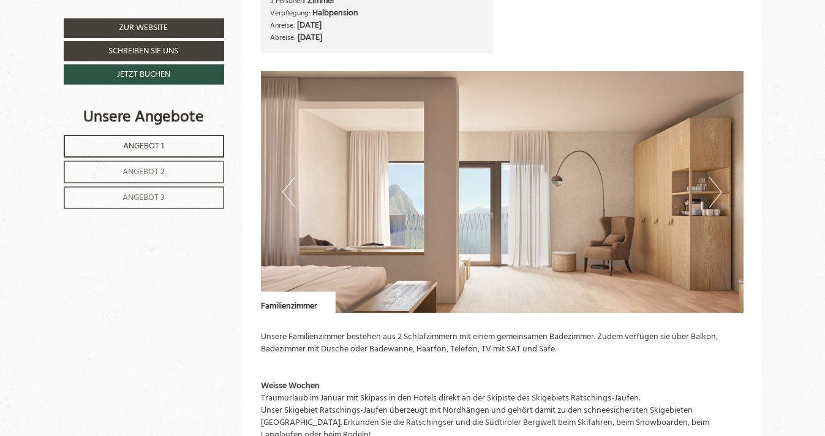
scroll to position [1984, 0]
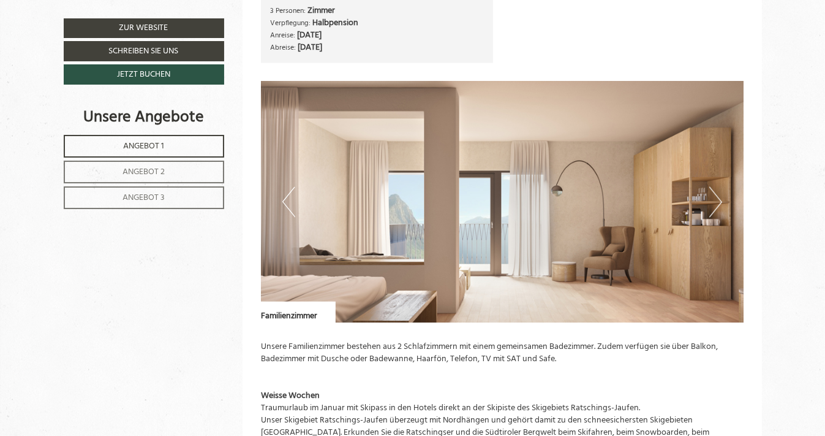
click at [717, 192] on button "Next" at bounding box center [715, 202] width 13 height 31
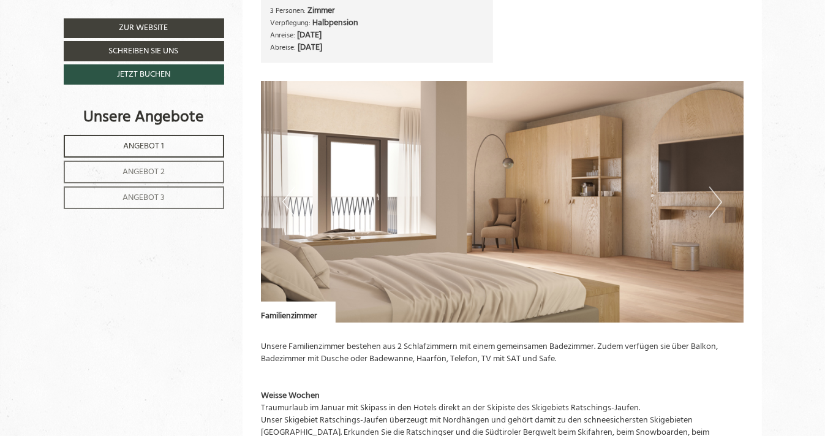
click at [717, 192] on button "Next" at bounding box center [715, 202] width 13 height 31
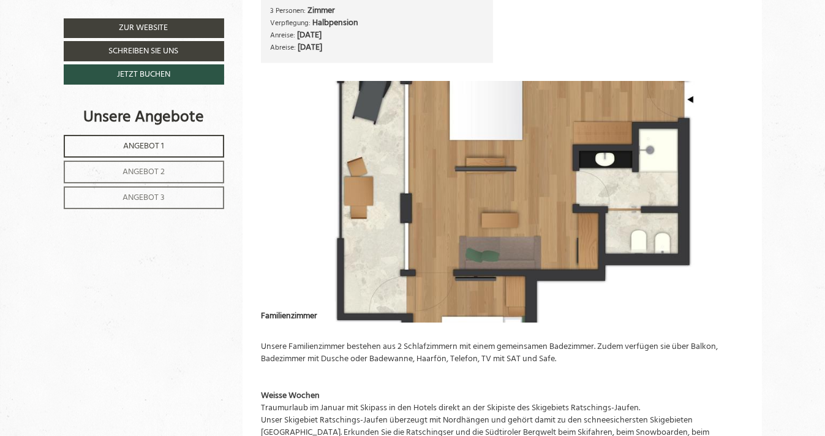
click at [494, 113] on img at bounding box center [502, 201] width 483 height 241
click at [281, 168] on img at bounding box center [502, 201] width 483 height 241
click at [304, 199] on img at bounding box center [502, 201] width 483 height 241
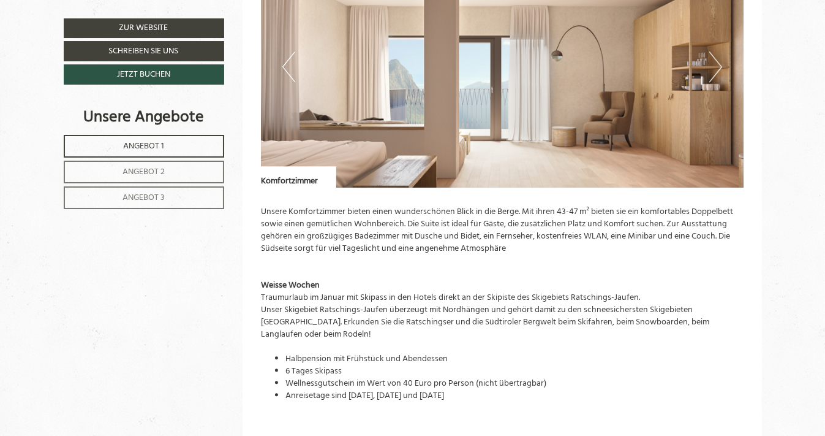
scroll to position [3148, 0]
